Goal: Task Accomplishment & Management: Manage account settings

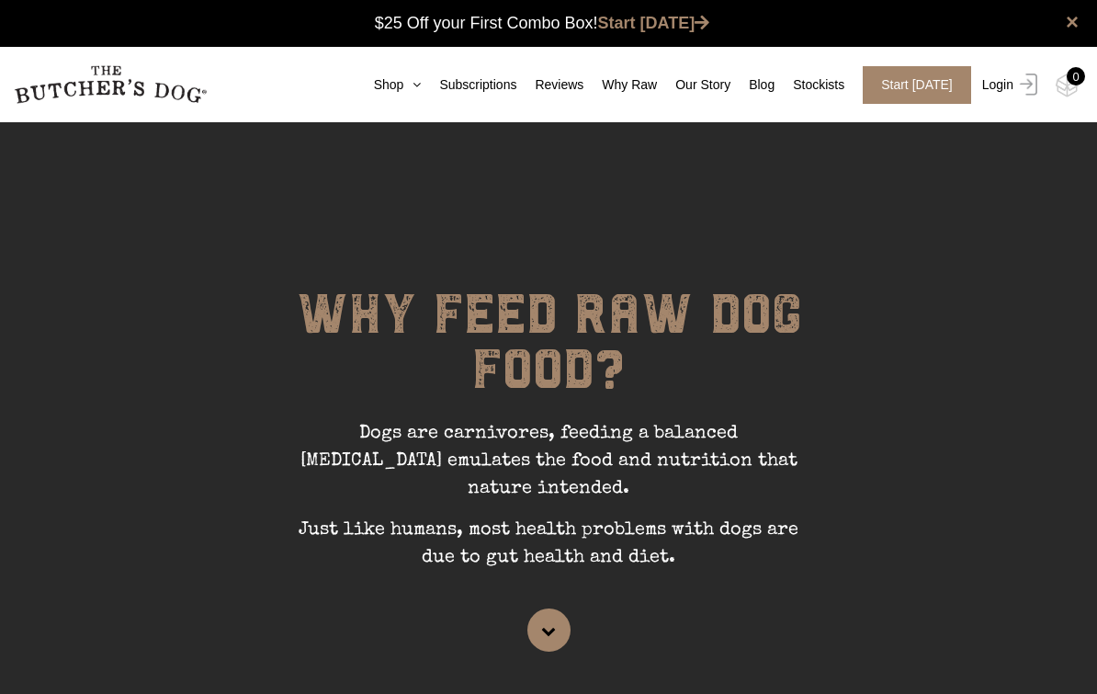
click at [1012, 98] on link "Login" at bounding box center [1007, 85] width 60 height 38
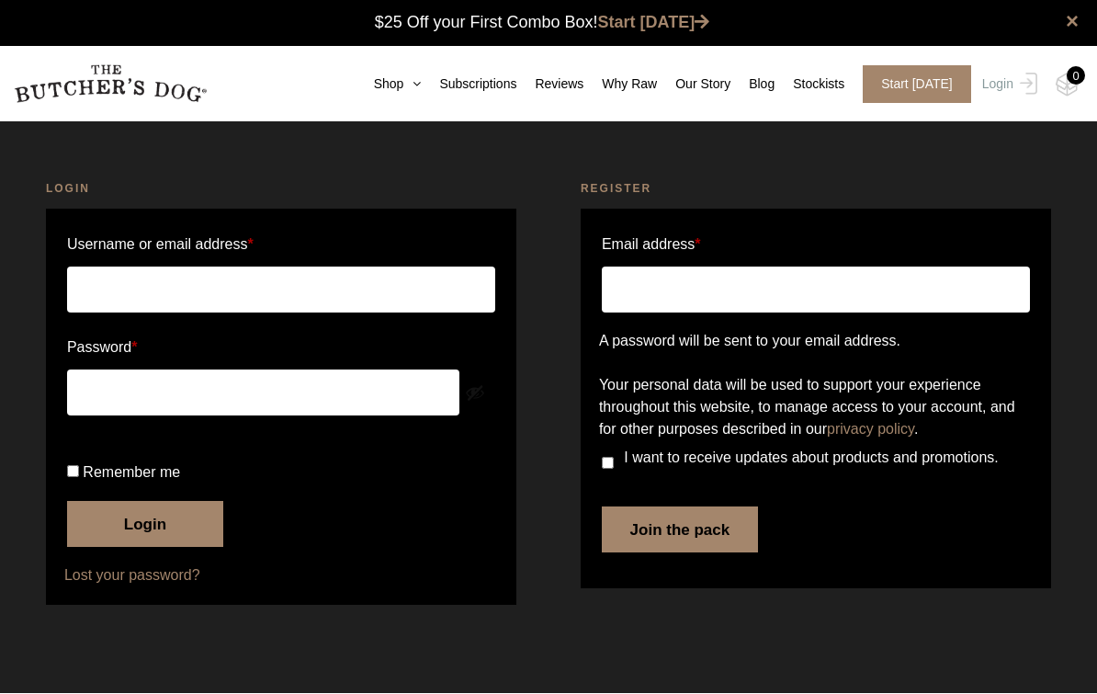
type input "[PERSON_NAME].seneviratne"
click at [163, 547] on button "Login" at bounding box center [145, 525] width 156 height 46
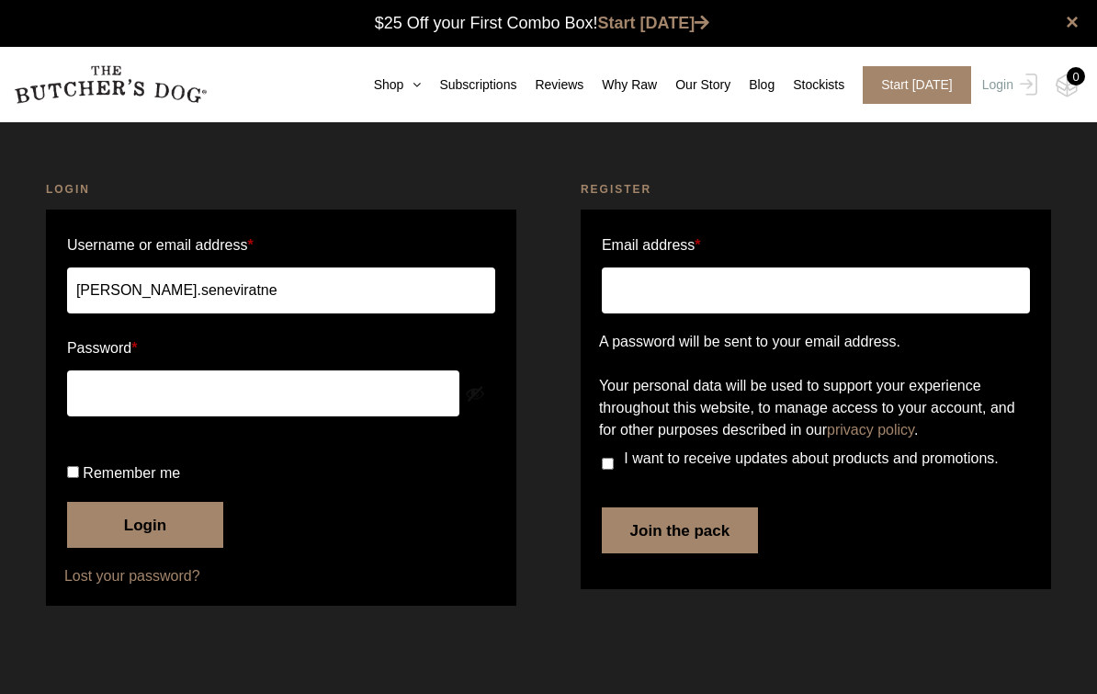
click at [79, 478] on input "Remember me" at bounding box center [73, 472] width 12 height 12
checkbox input "true"
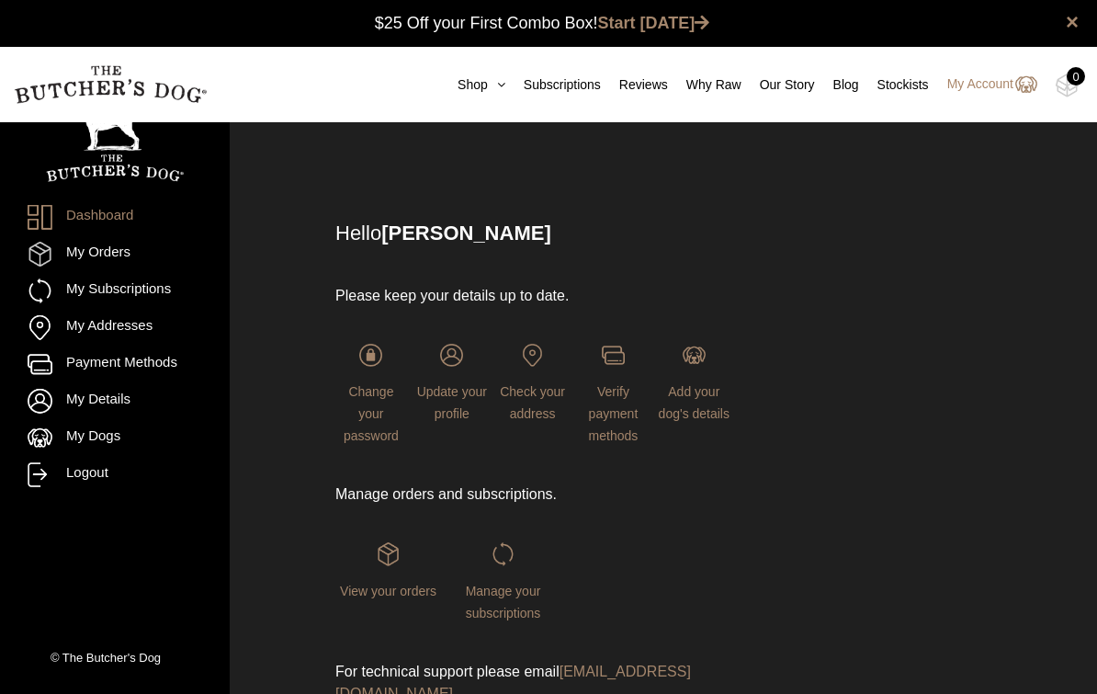
scroll to position [1, 0]
click at [70, 321] on link "My Addresses" at bounding box center [115, 327] width 175 height 25
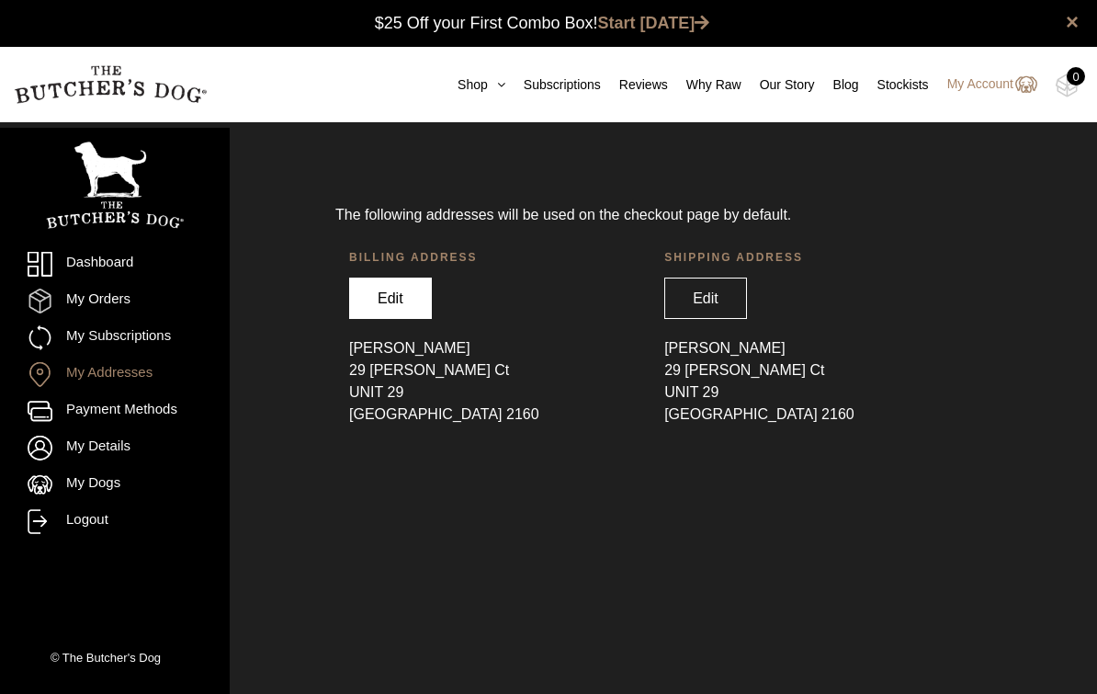
click at [379, 287] on link "Edit" at bounding box center [390, 297] width 83 height 41
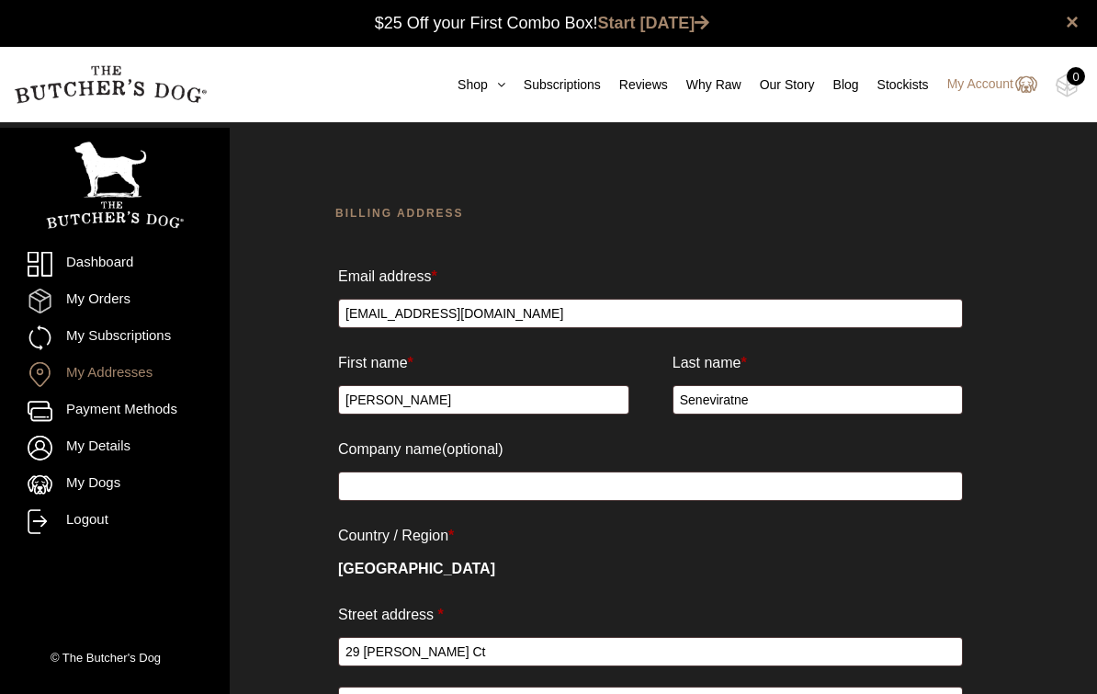
select select "[GEOGRAPHIC_DATA]"
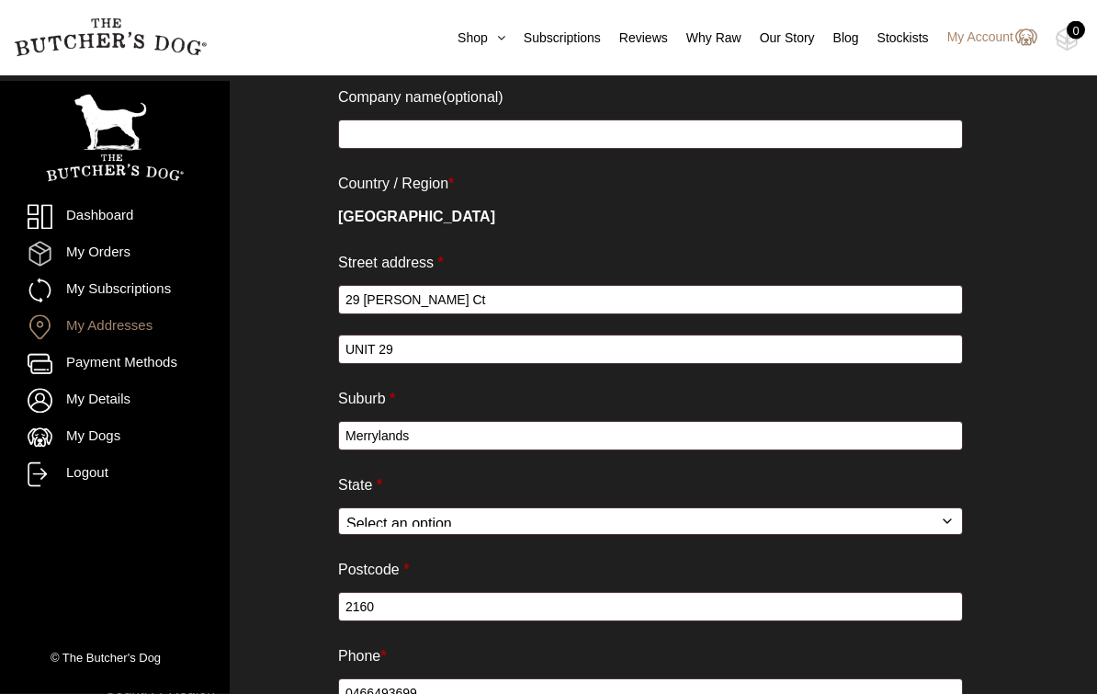
scroll to position [431, 0]
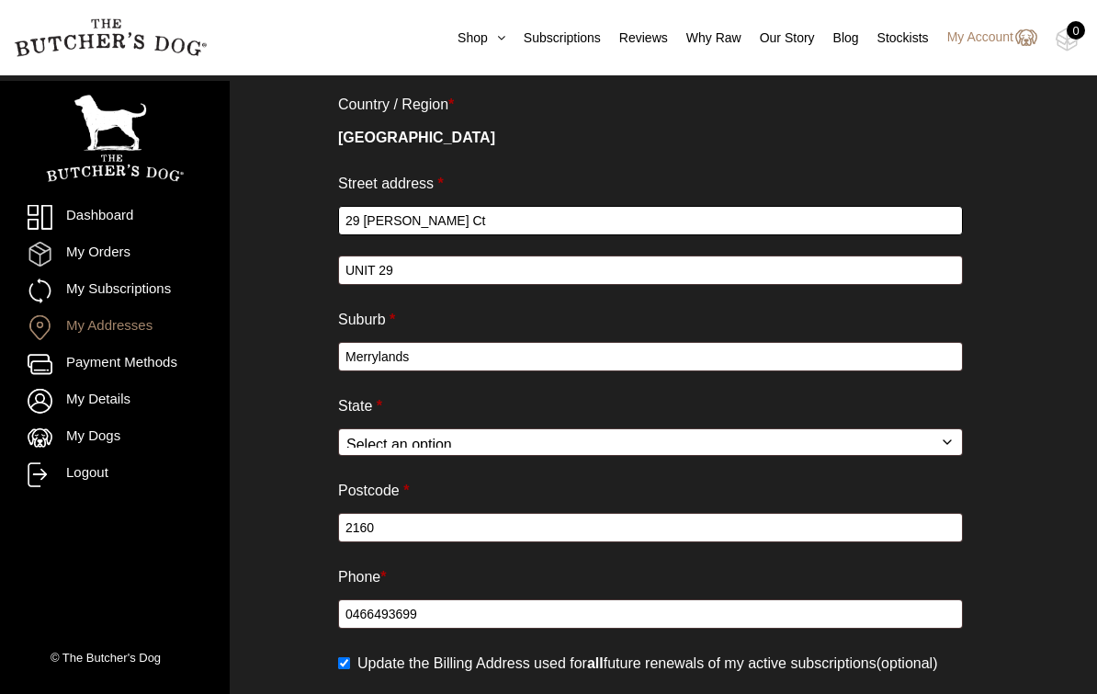
click at [463, 235] on input "29 [PERSON_NAME] Ct" at bounding box center [650, 220] width 625 height 29
type input "2"
type input "45"
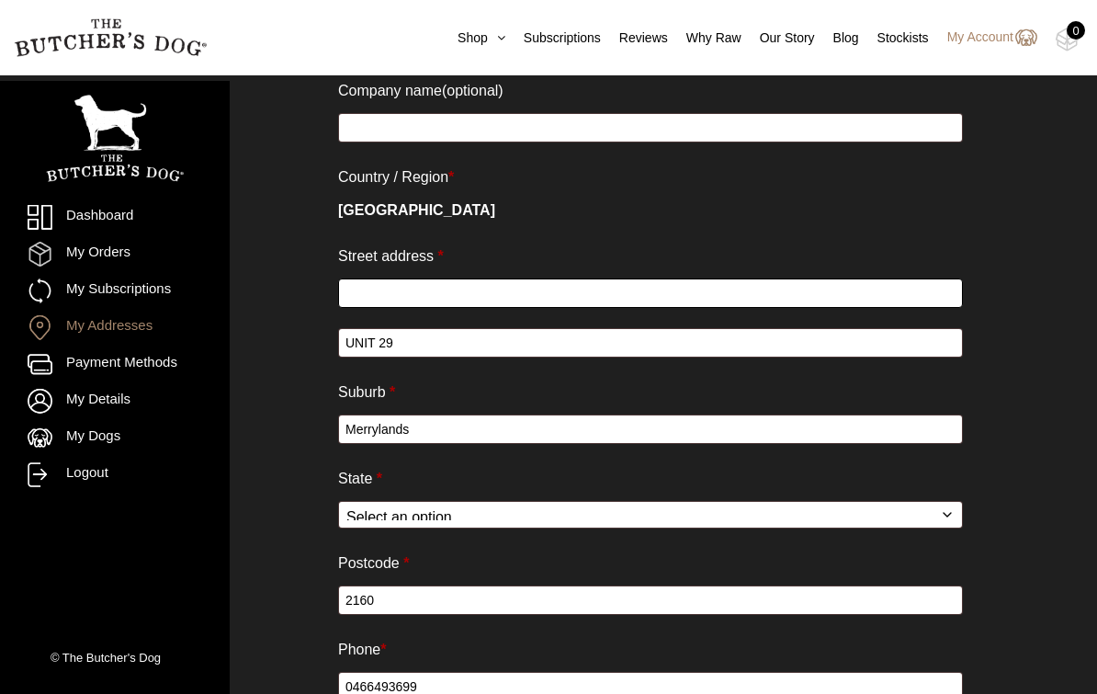
type input "45 Bright St"
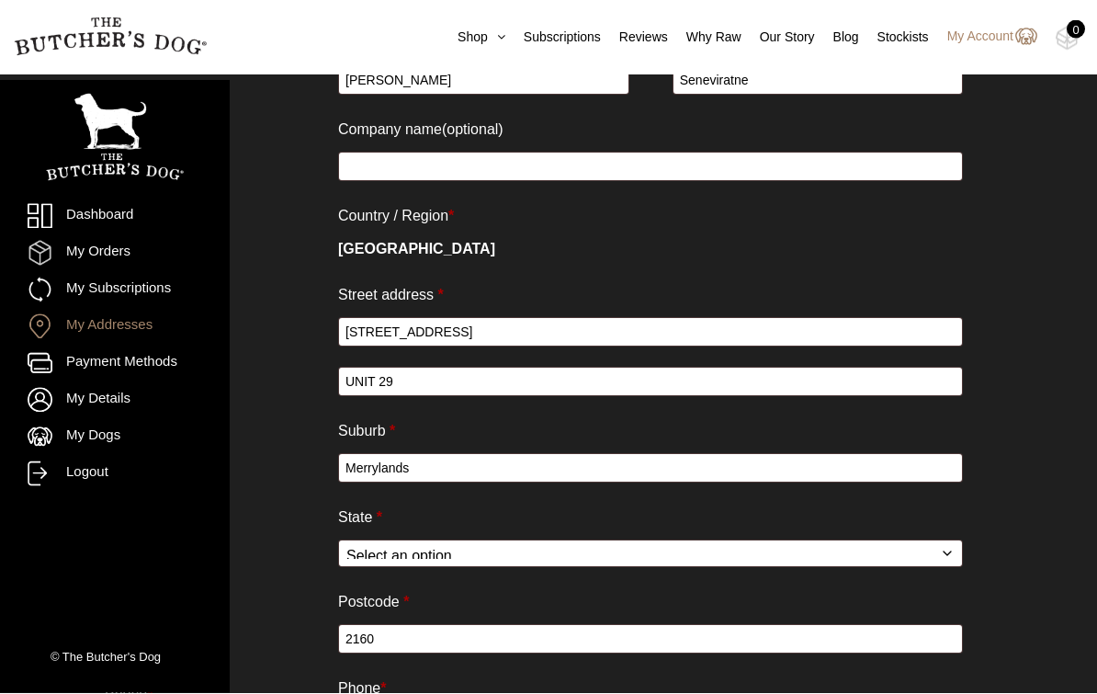
scroll to position [316, 0]
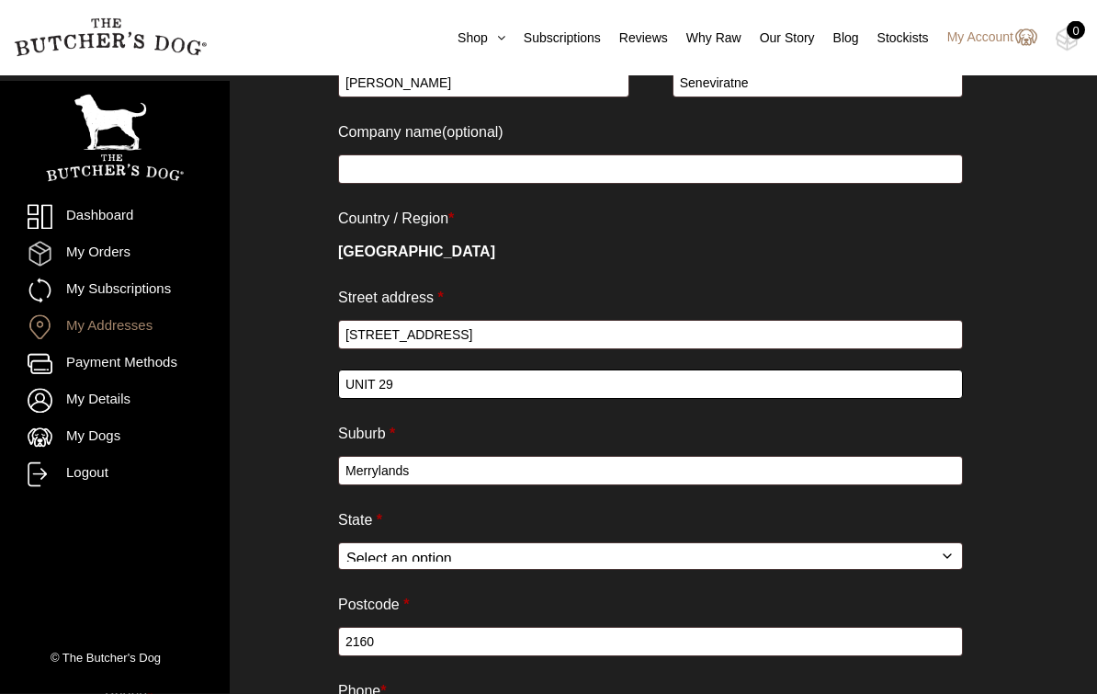
click at [432, 382] on input "UNIT 29" at bounding box center [650, 384] width 625 height 29
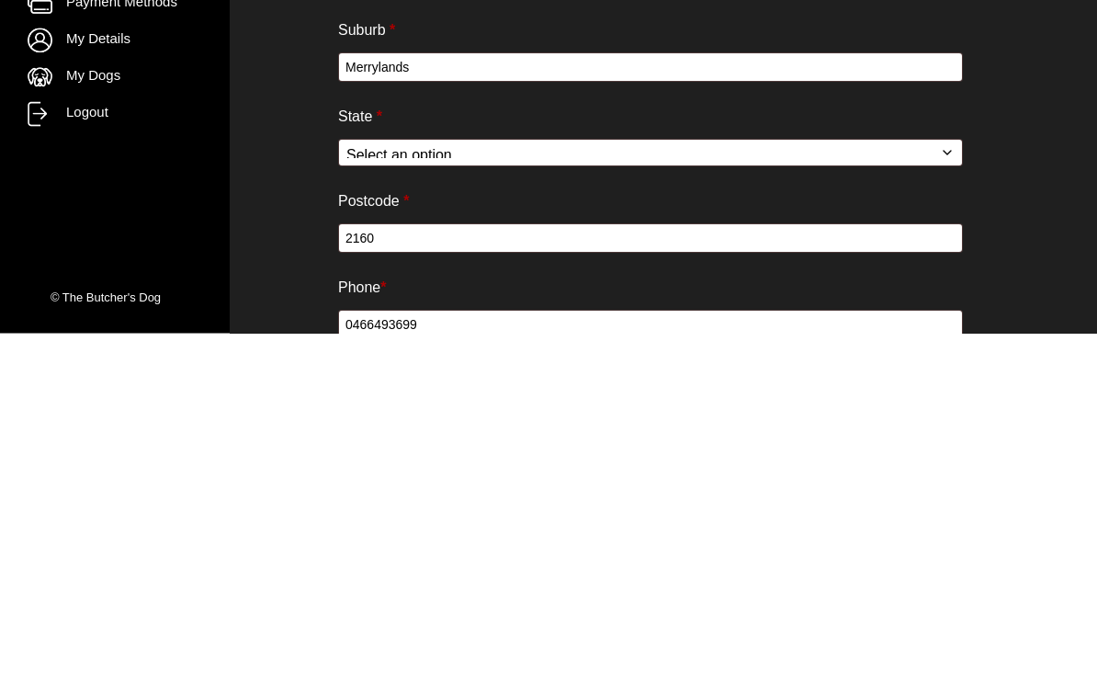
scroll to position [381, 0]
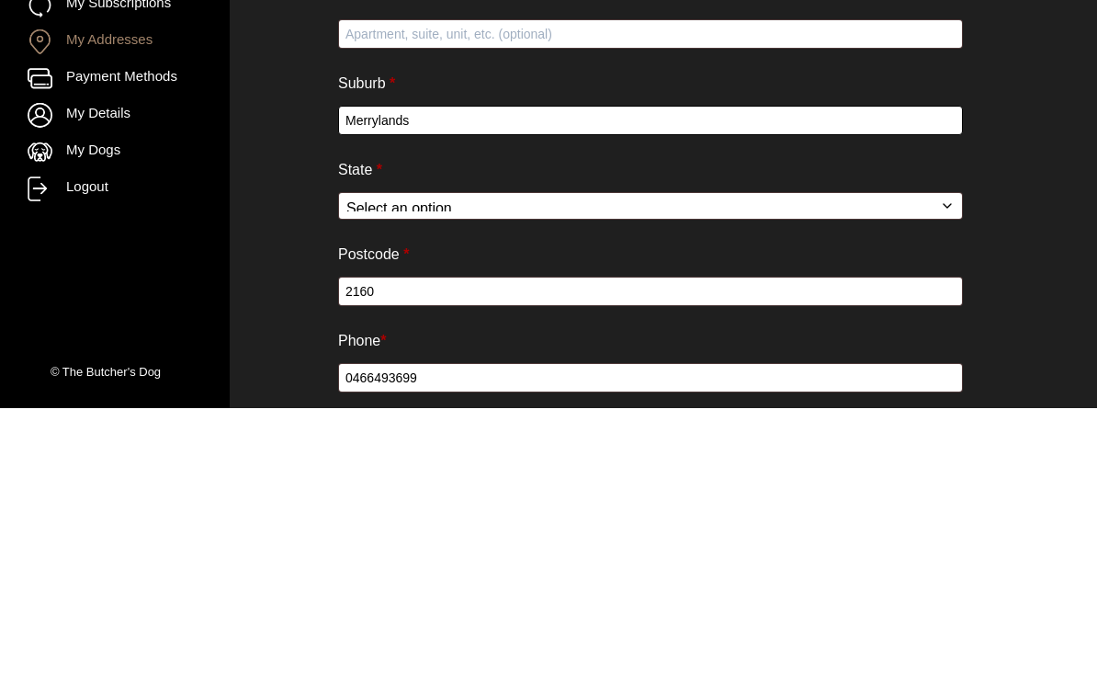
click at [367, 391] on input "Merrylands" at bounding box center [650, 405] width 625 height 29
click at [370, 391] on input "Merrylands" at bounding box center [650, 405] width 625 height 29
click at [358, 391] on input "Merrylands" at bounding box center [650, 405] width 625 height 29
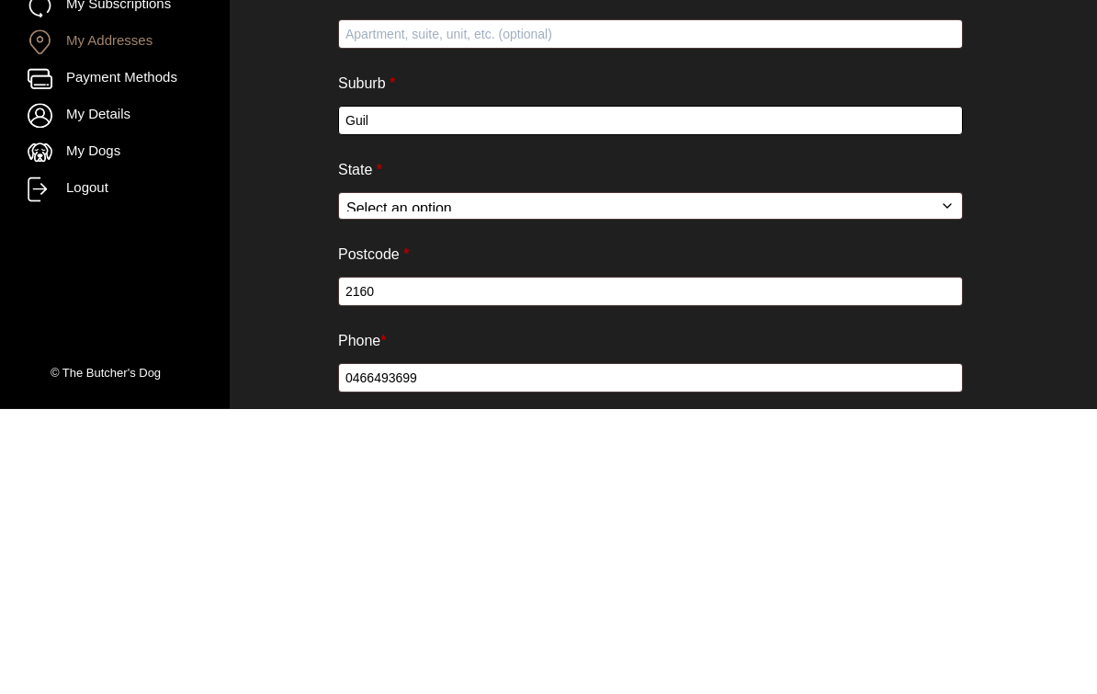
type input "Guild"
type input "Guildford"
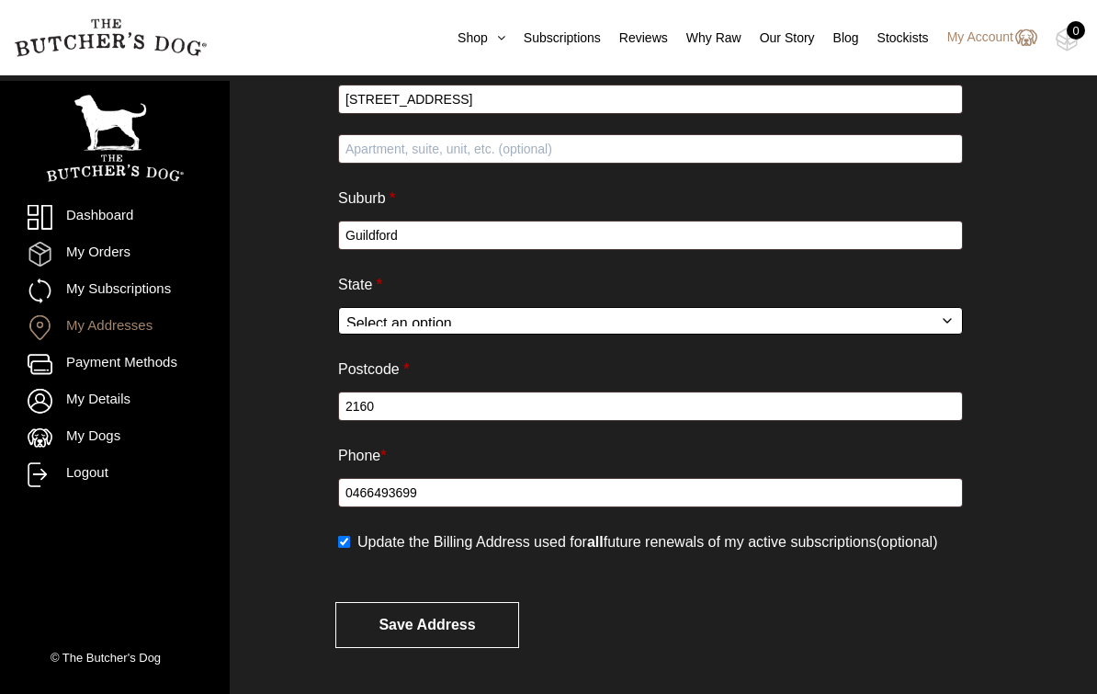
click at [454, 321] on select "Select an option… Australian Capital Territory New South Wales Northern Territo…" at bounding box center [650, 321] width 625 height 28
click at [402, 404] on input "2160" at bounding box center [650, 405] width 625 height 29
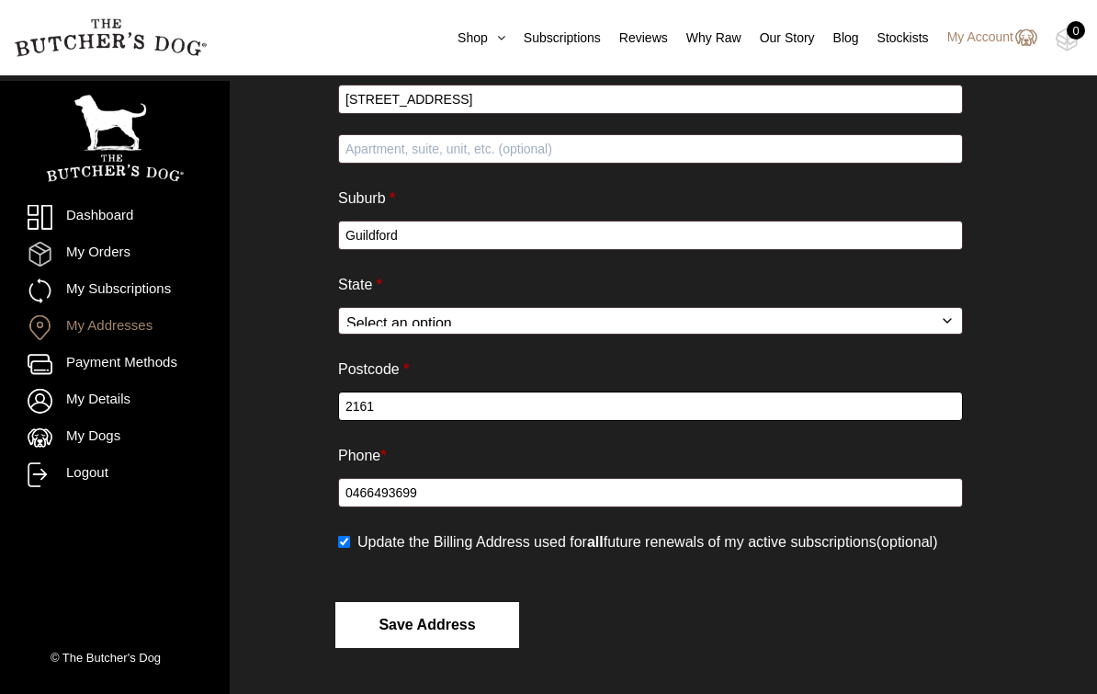
type input "2161"
click at [387, 642] on button "Save address" at bounding box center [427, 625] width 184 height 46
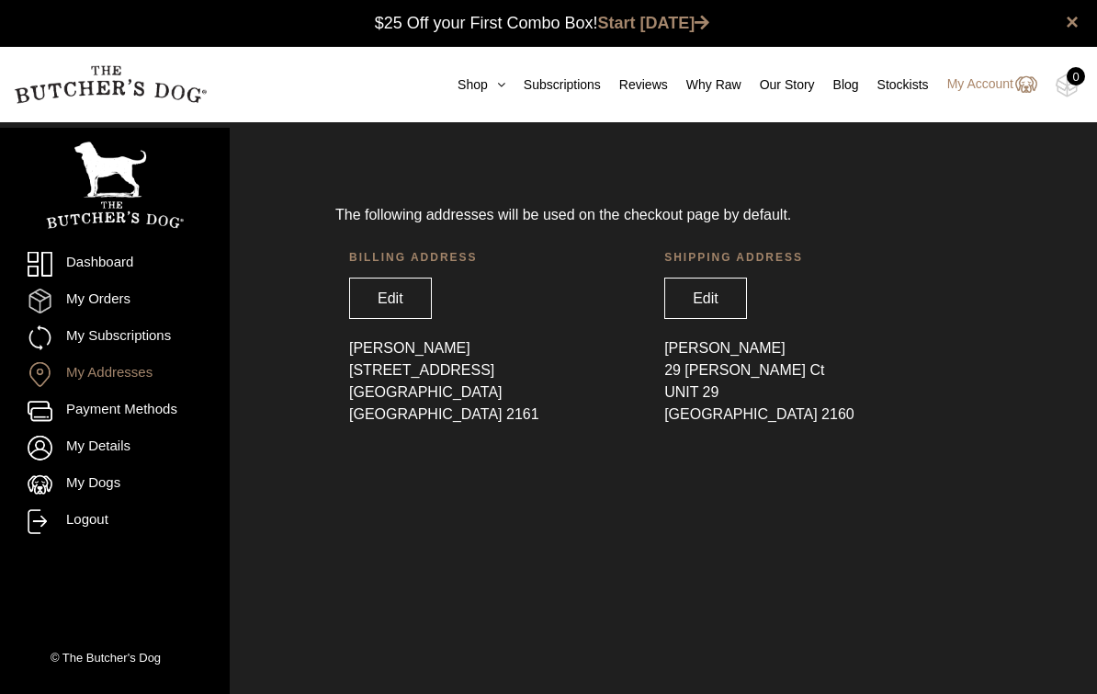
click at [685, 351] on address "Anuradha Seneviratne 29 Dressler Ct UNIT 29 Merrylands New South Wales 2160" at bounding box center [808, 381] width 288 height 88
click at [674, 272] on header "Shipping address Edit" at bounding box center [808, 292] width 288 height 89
click at [681, 297] on link "Edit" at bounding box center [705, 297] width 83 height 41
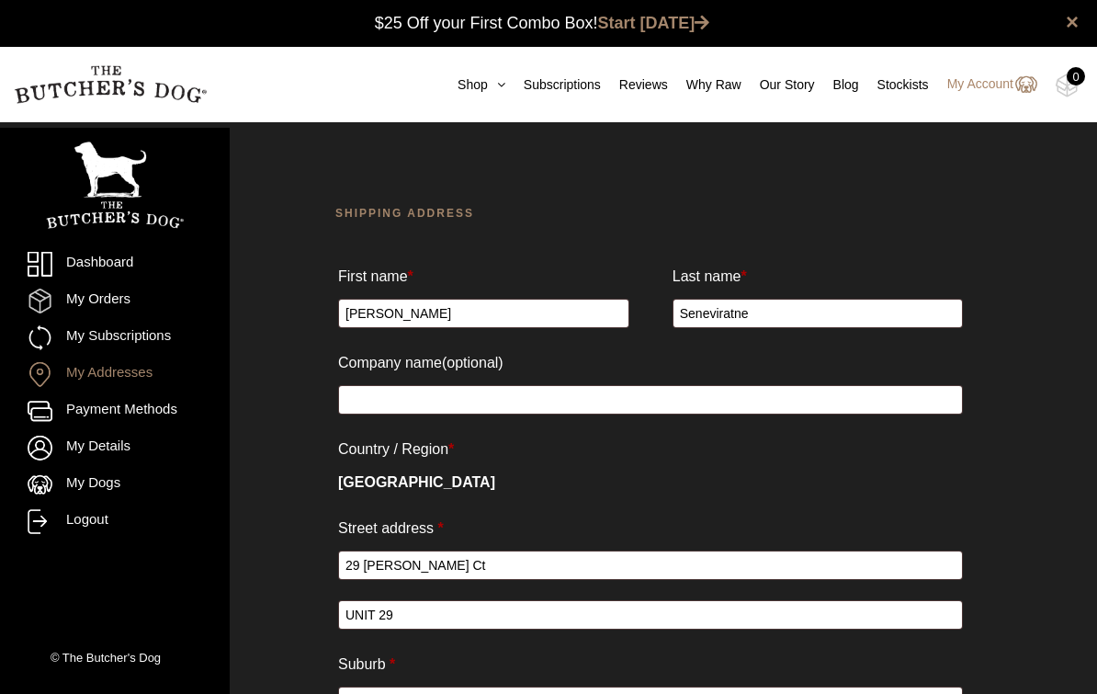
select select "[GEOGRAPHIC_DATA]"
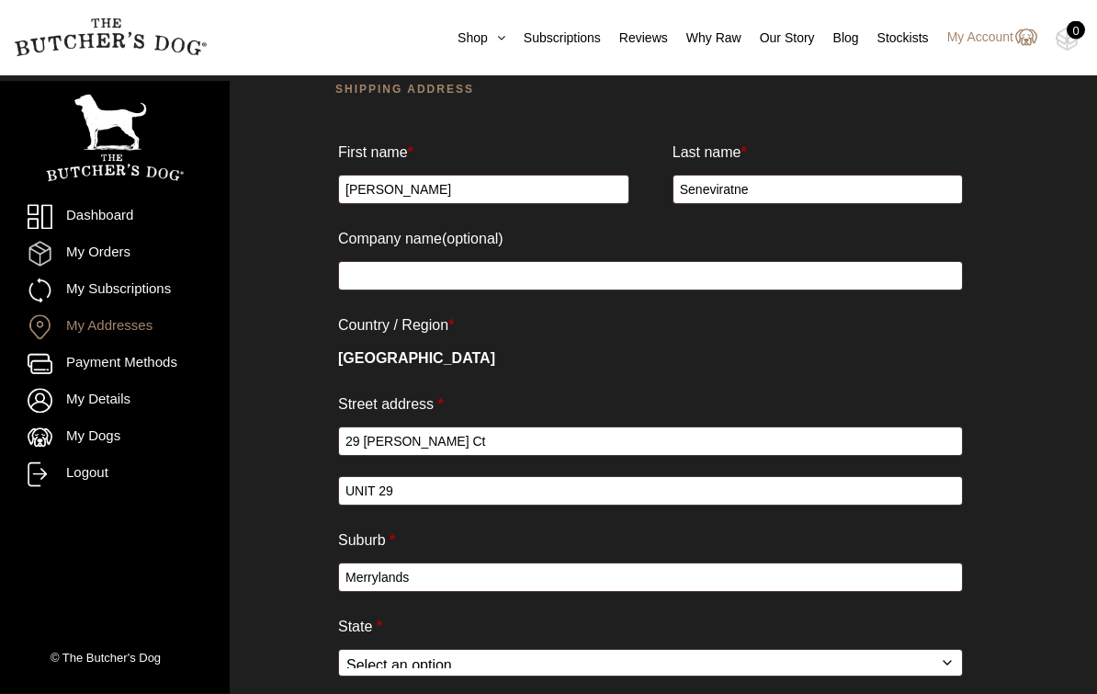
scroll to position [87, 0]
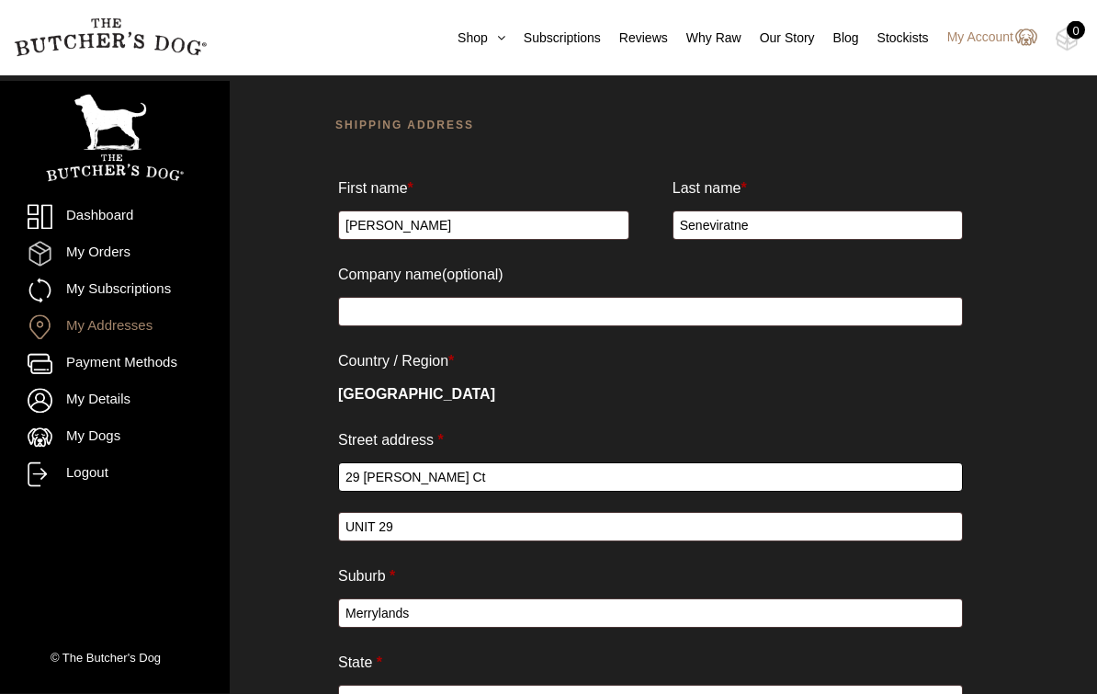
click at [376, 473] on input "29 [PERSON_NAME] Ct" at bounding box center [650, 477] width 625 height 29
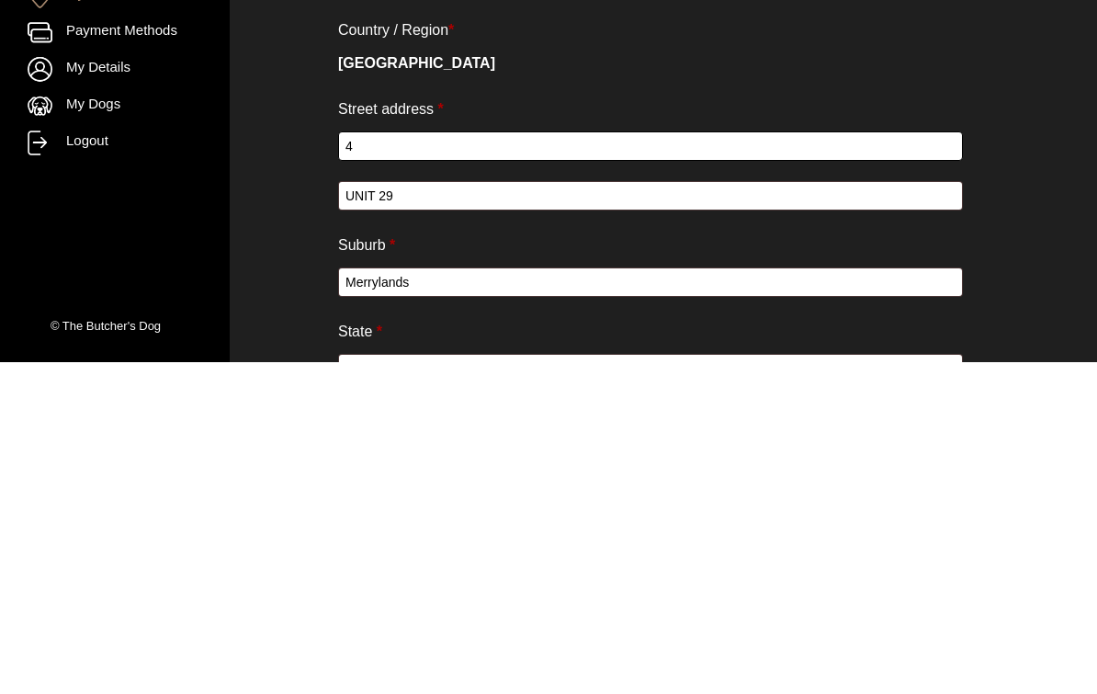
type input "45"
type input "[STREET_ADDRESS]"
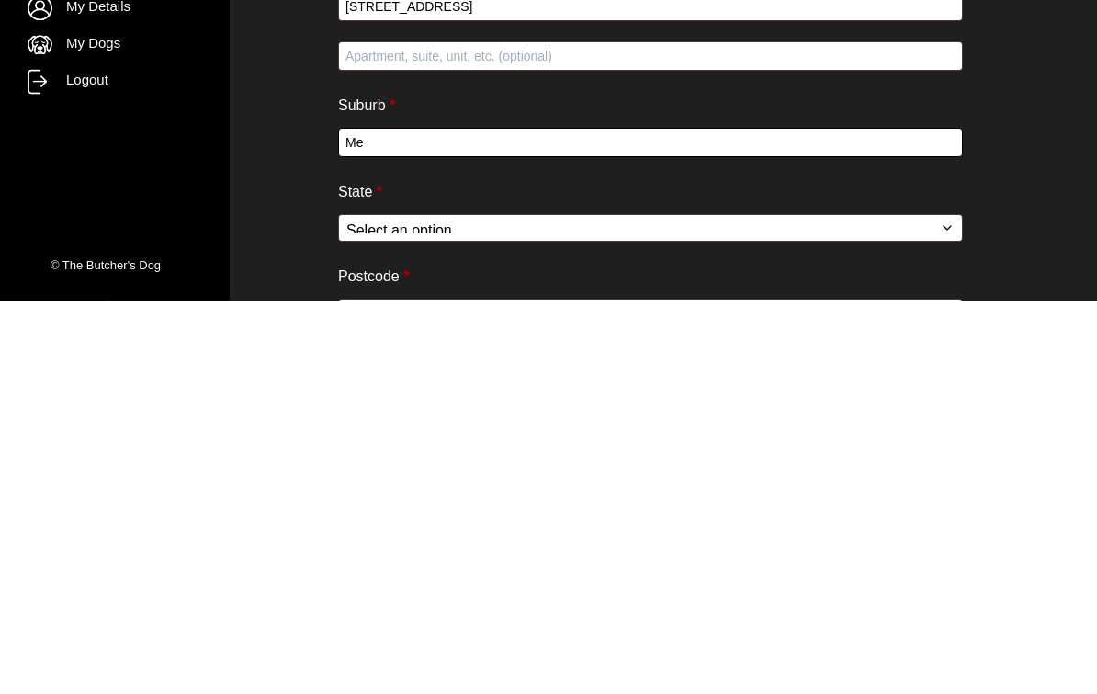
type input "M"
type input "Guild"
type input "Guildford"
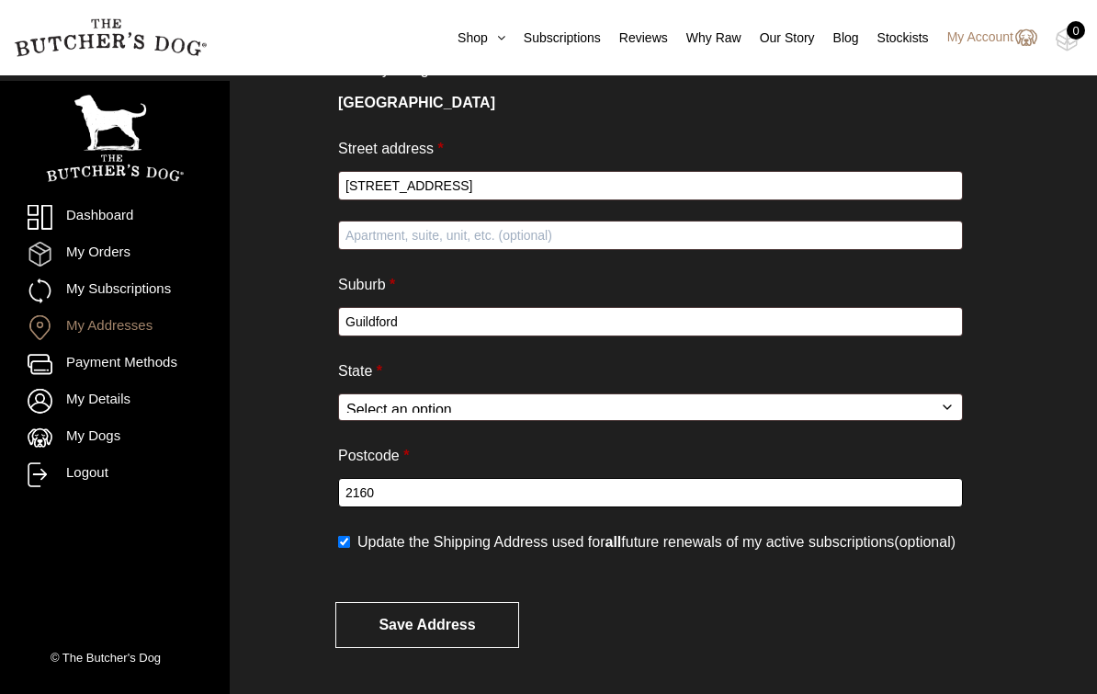
click at [404, 478] on input "2160" at bounding box center [650, 492] width 625 height 29
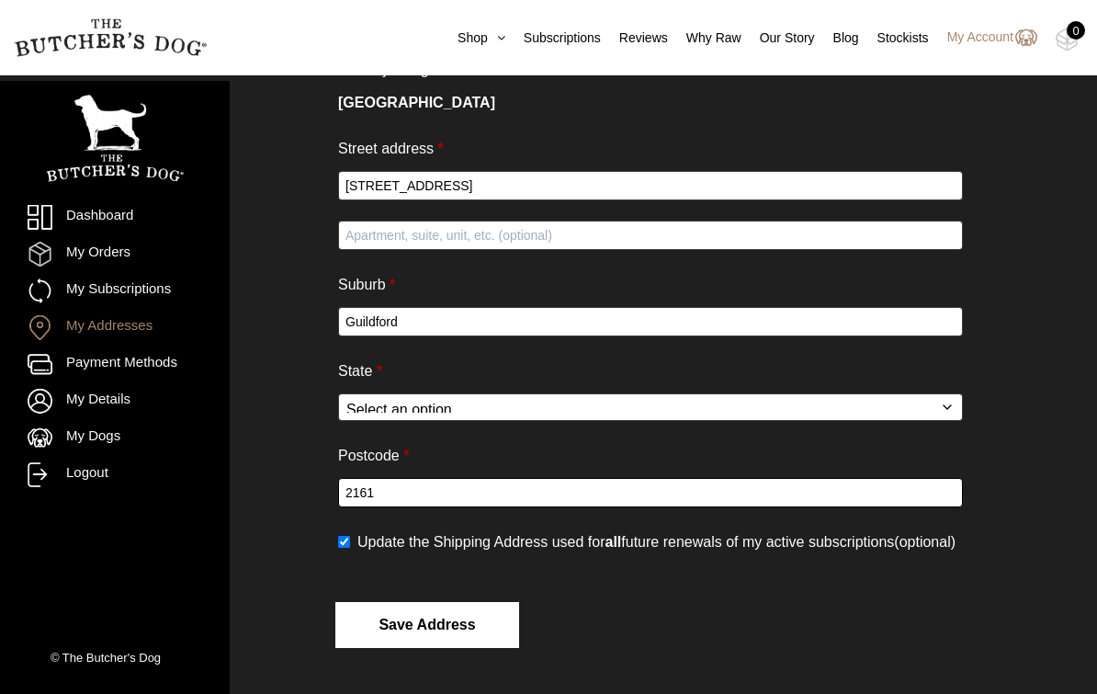
type input "2161"
click at [409, 602] on button "Save address" at bounding box center [427, 625] width 184 height 46
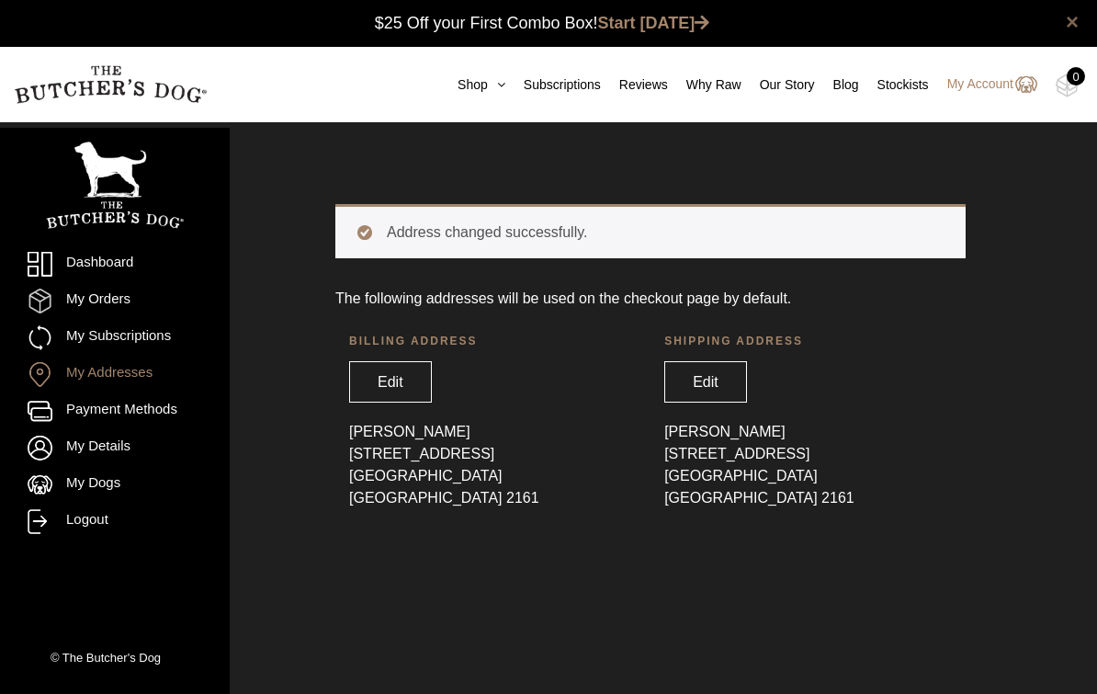
click at [1068, 22] on link "×" at bounding box center [1072, 22] width 13 height 22
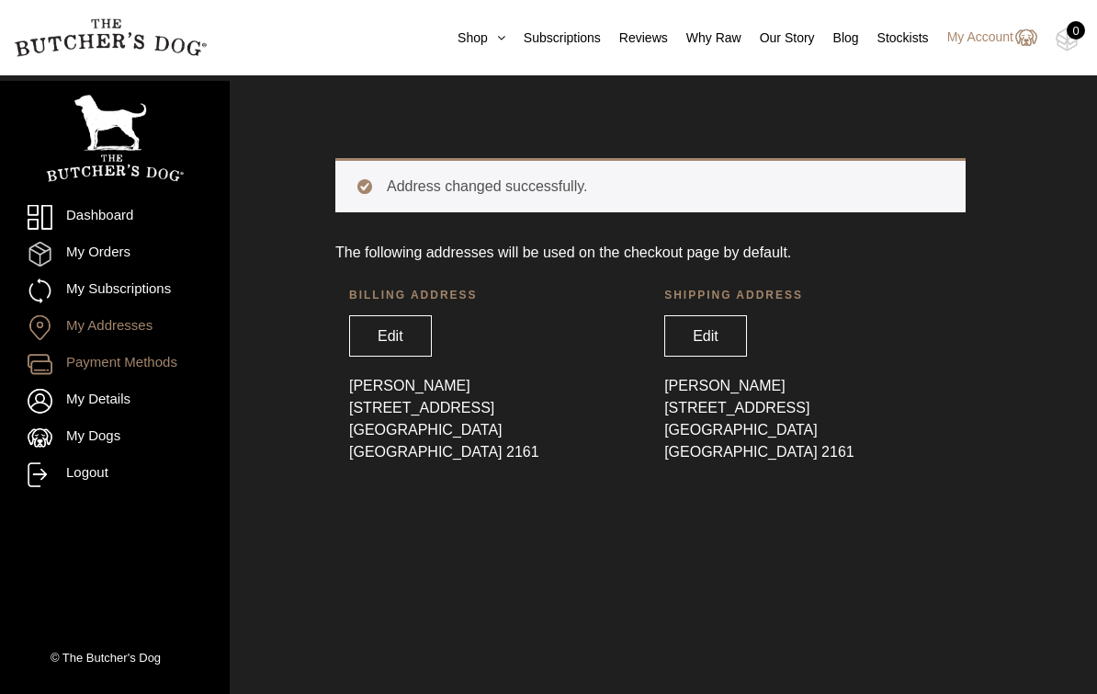
click at [94, 361] on link "Payment Methods" at bounding box center [115, 364] width 175 height 25
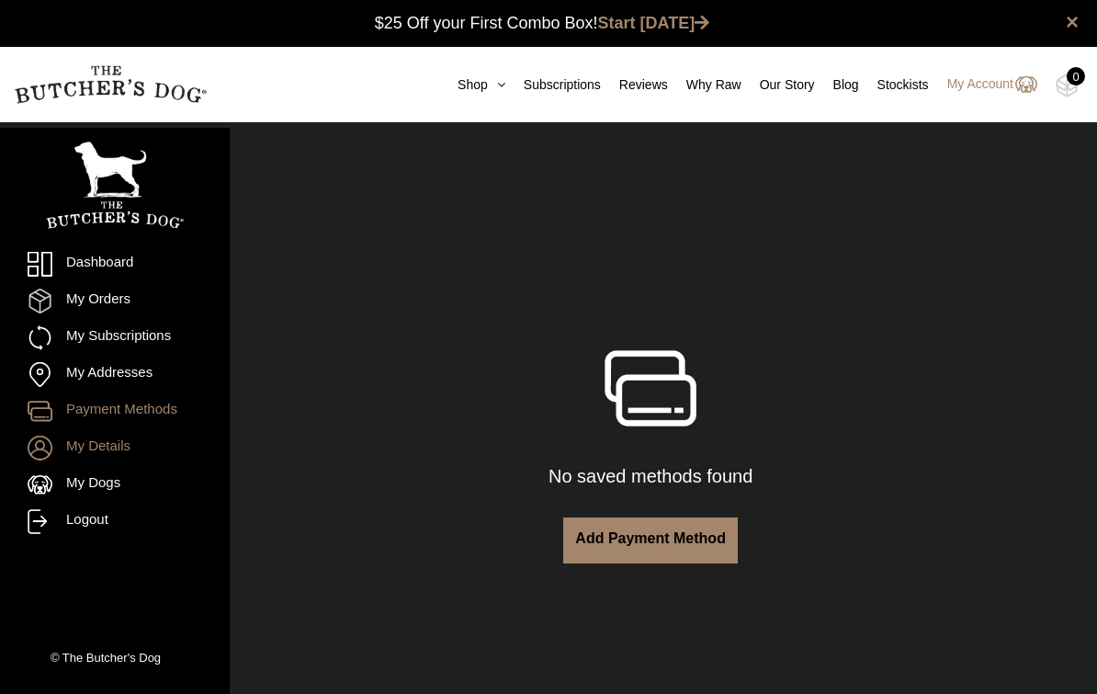
click at [83, 447] on link "My Details" at bounding box center [115, 447] width 175 height 25
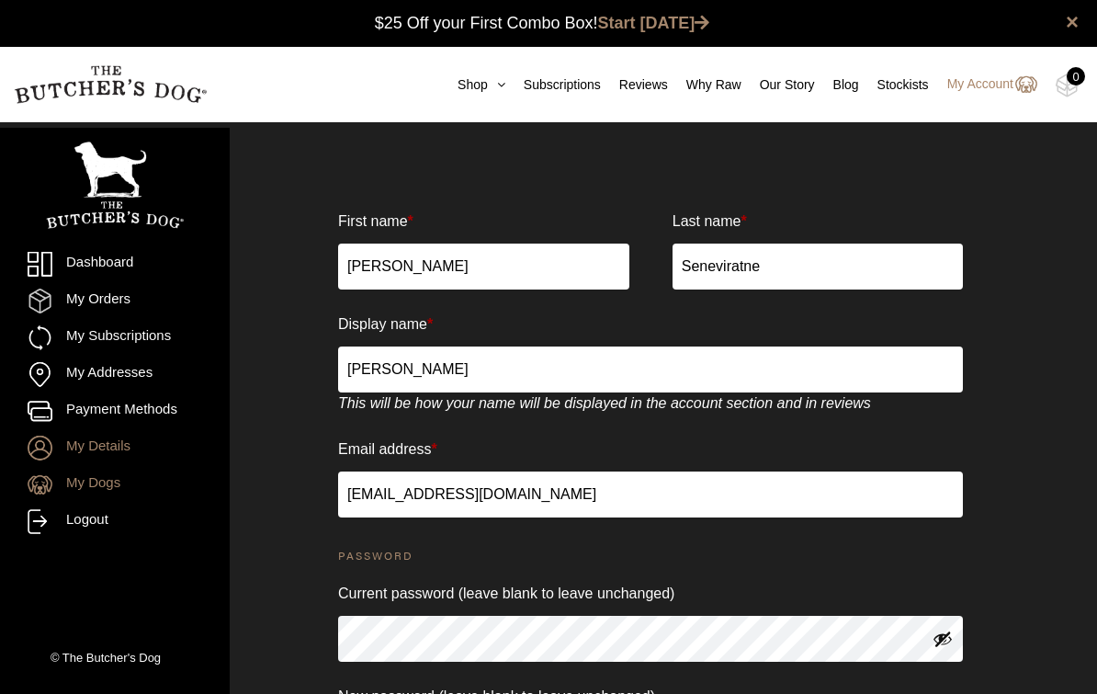
click at [92, 472] on link "My Dogs" at bounding box center [115, 484] width 175 height 25
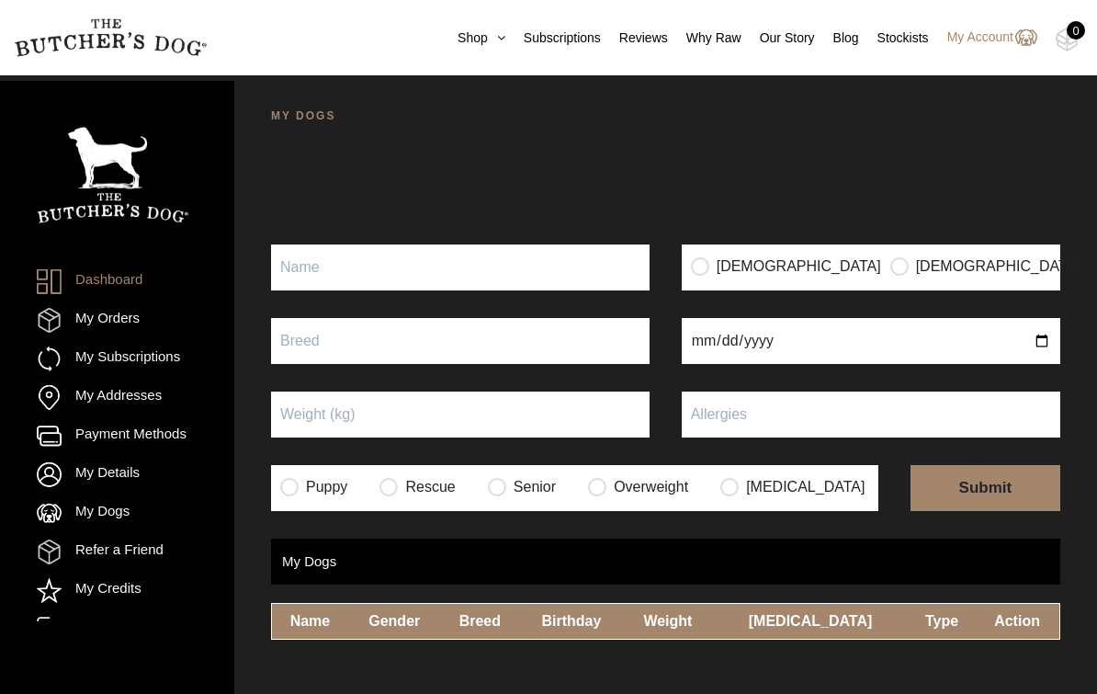
scroll to position [121, 0]
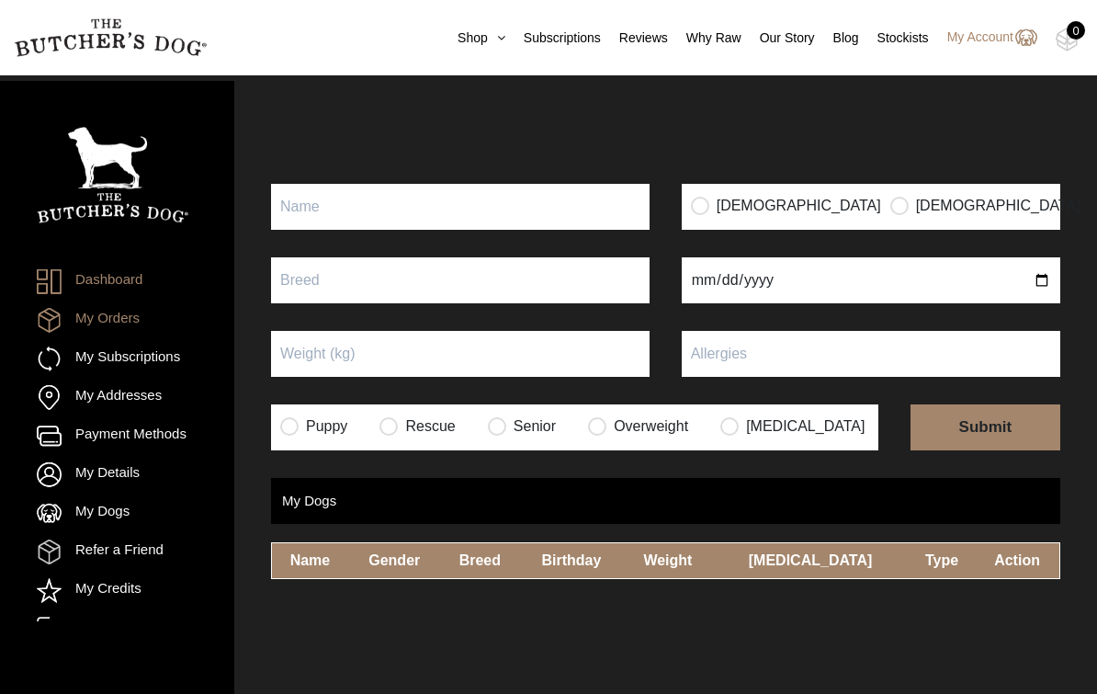
click at [71, 318] on link "My Orders" at bounding box center [88, 320] width 103 height 25
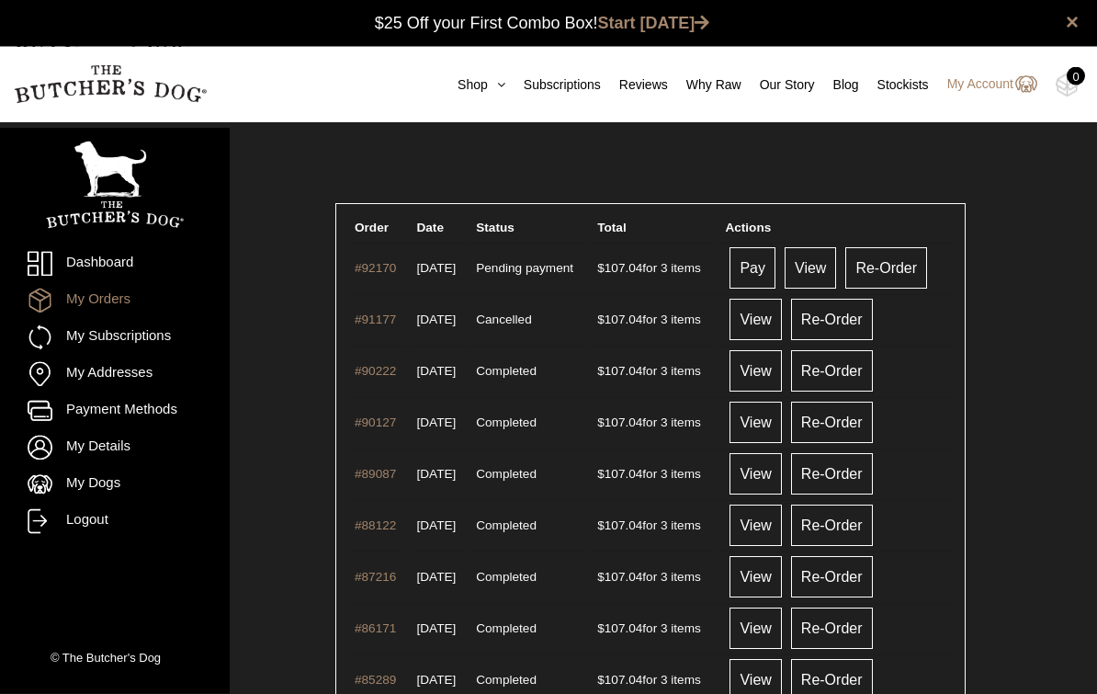
scroll to position [1, 0]
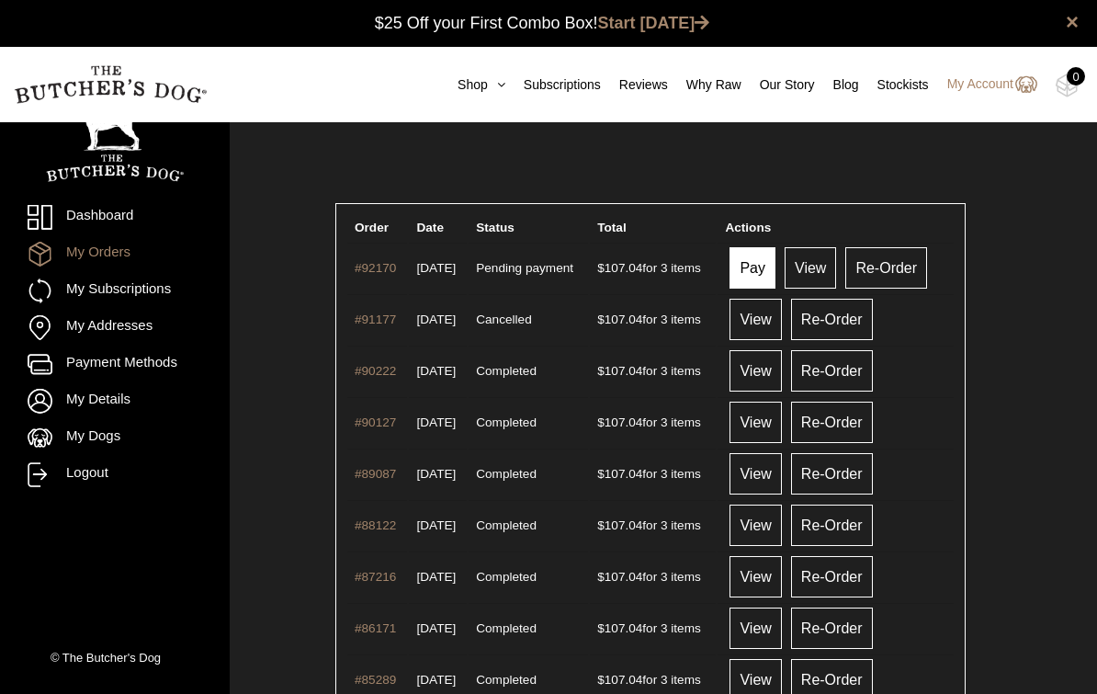
click at [771, 267] on link "Pay" at bounding box center [752, 267] width 46 height 41
